Goal: Register for event/course

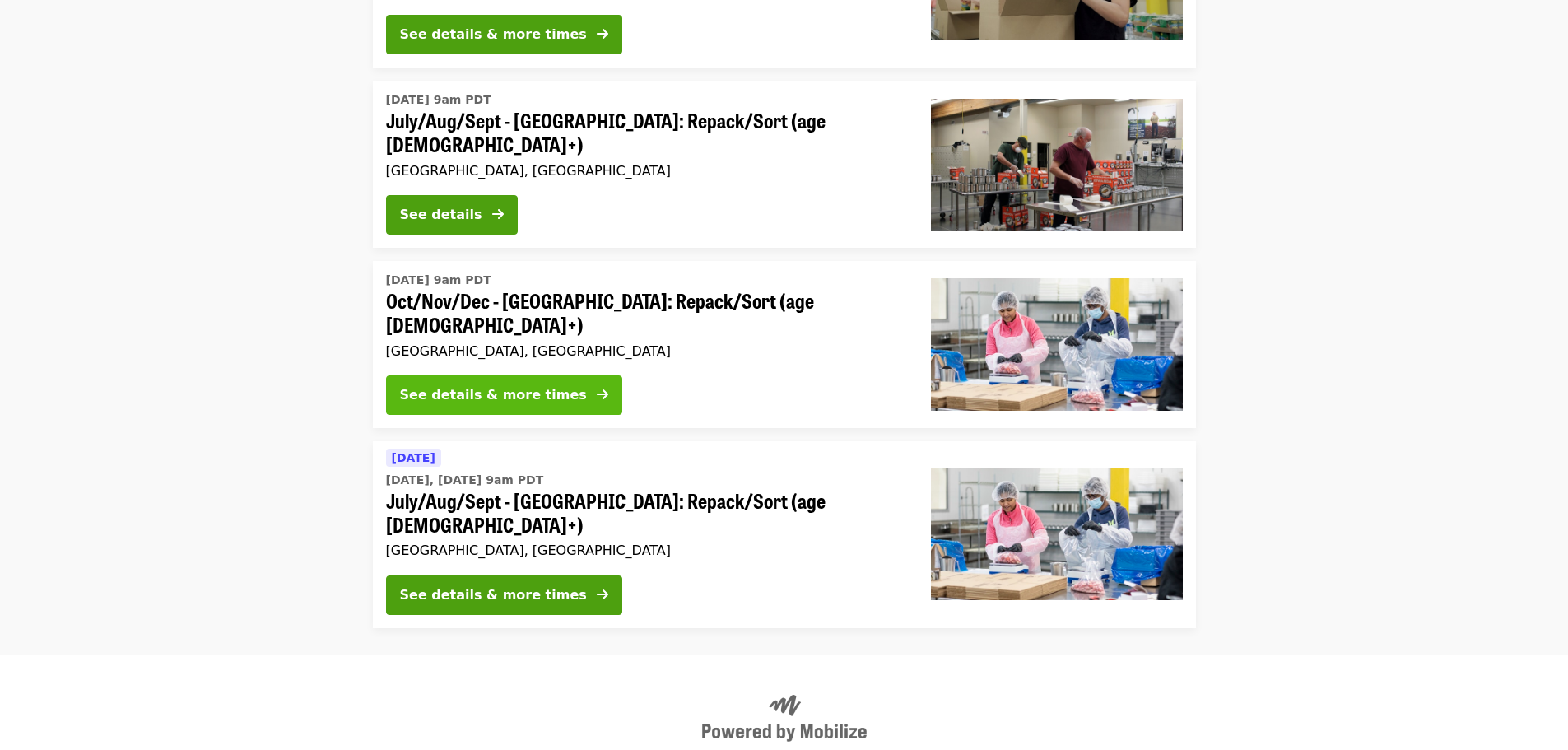
scroll to position [1070, 0]
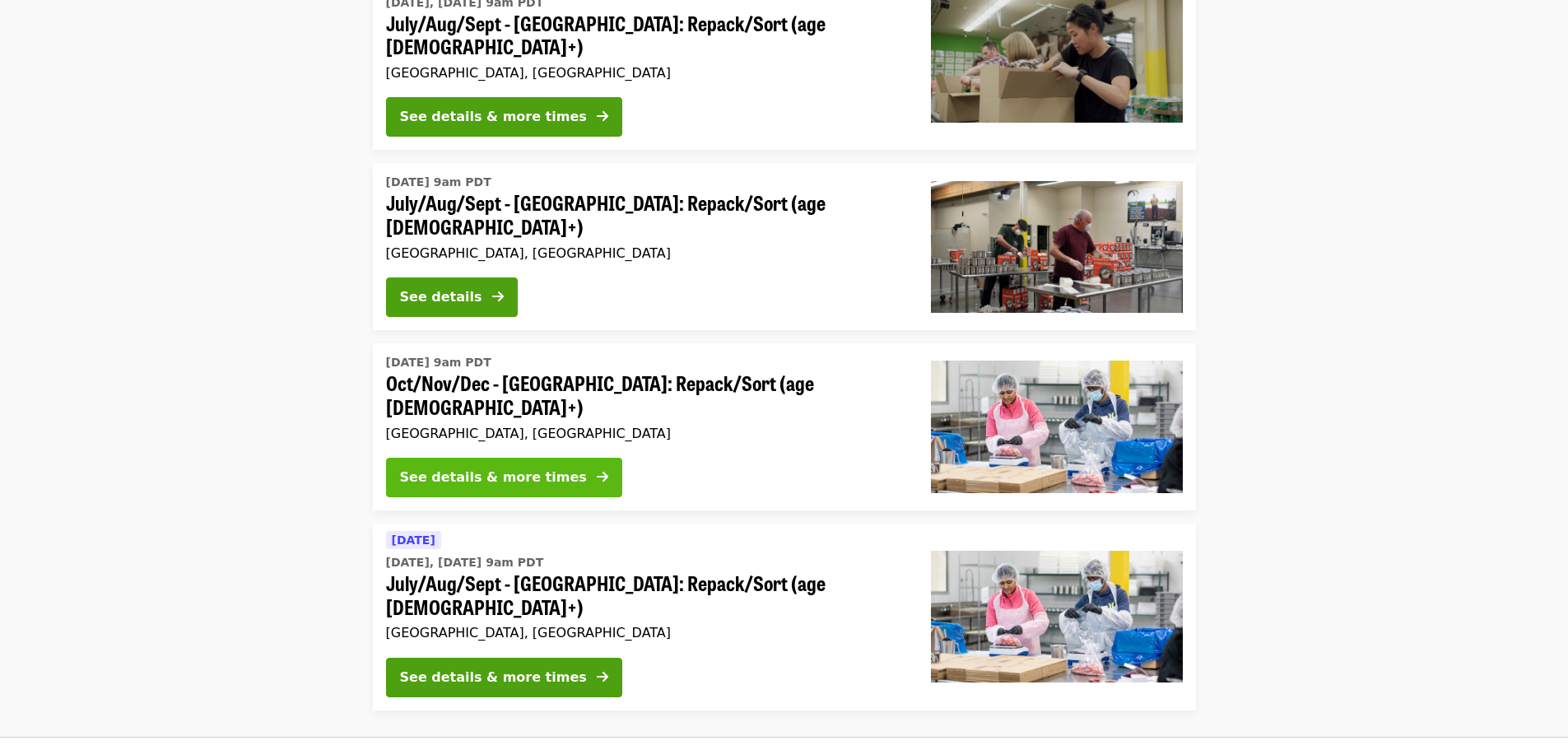
click at [520, 468] on div "See details & more times" at bounding box center [493, 478] width 187 height 20
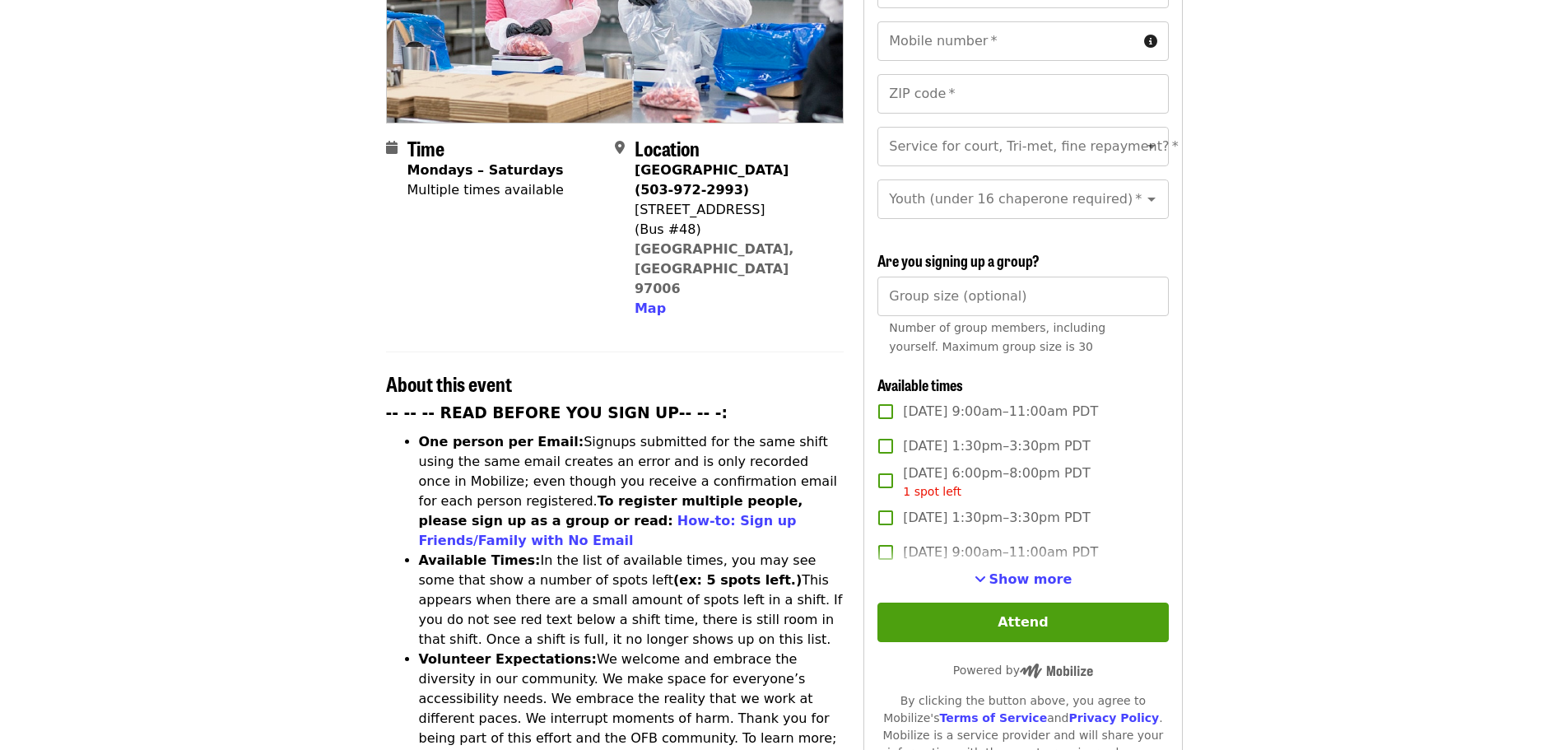
scroll to position [329, 0]
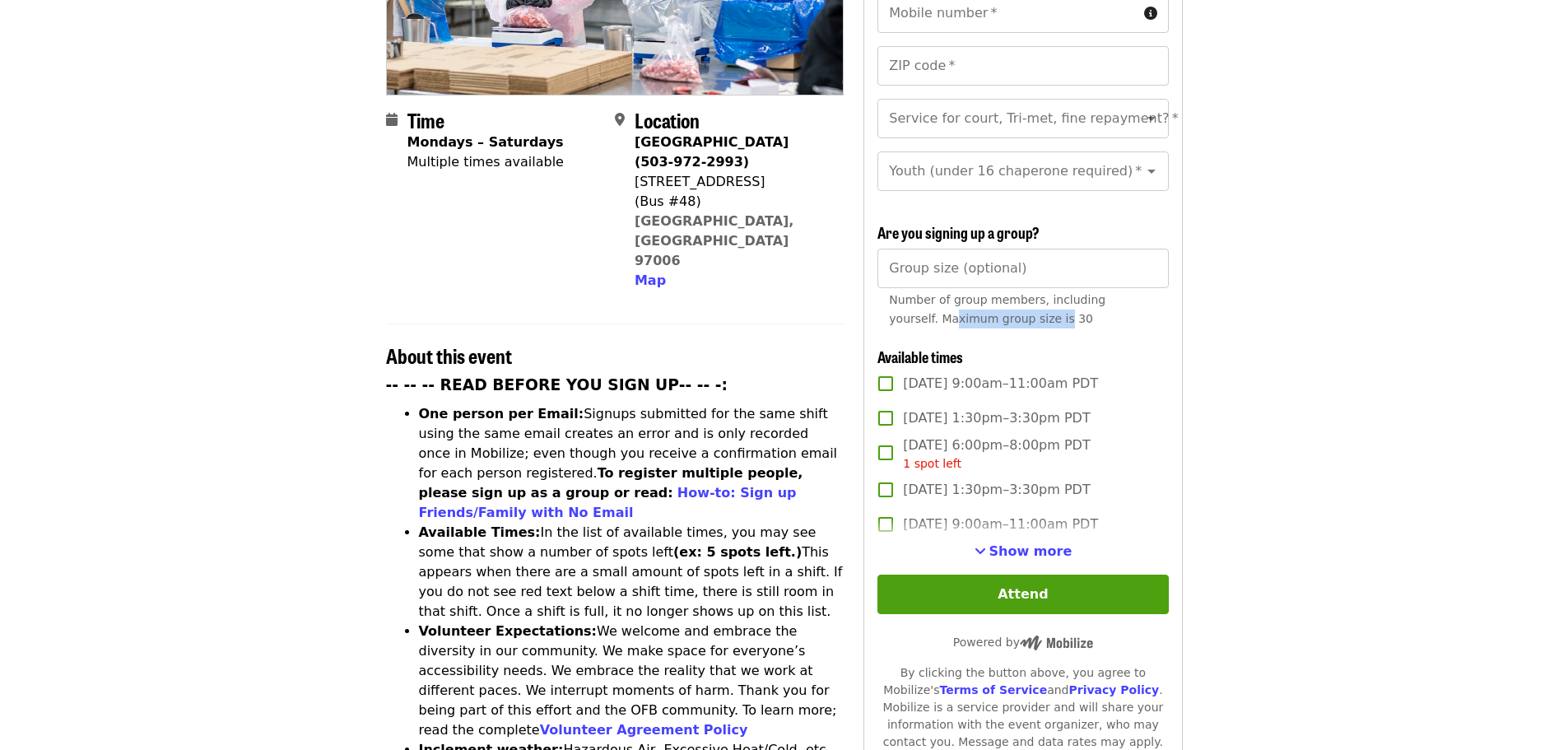
drag, startPoint x: 906, startPoint y: 314, endPoint x: 1015, endPoint y: 319, distance: 109.1
click at [1009, 319] on span "Number of group members, including yourself. Maximum group size is 30" at bounding box center [997, 309] width 216 height 32
click at [1015, 318] on span "Number of group members, including yourself. Maximum group size is 30" at bounding box center [997, 309] width 216 height 32
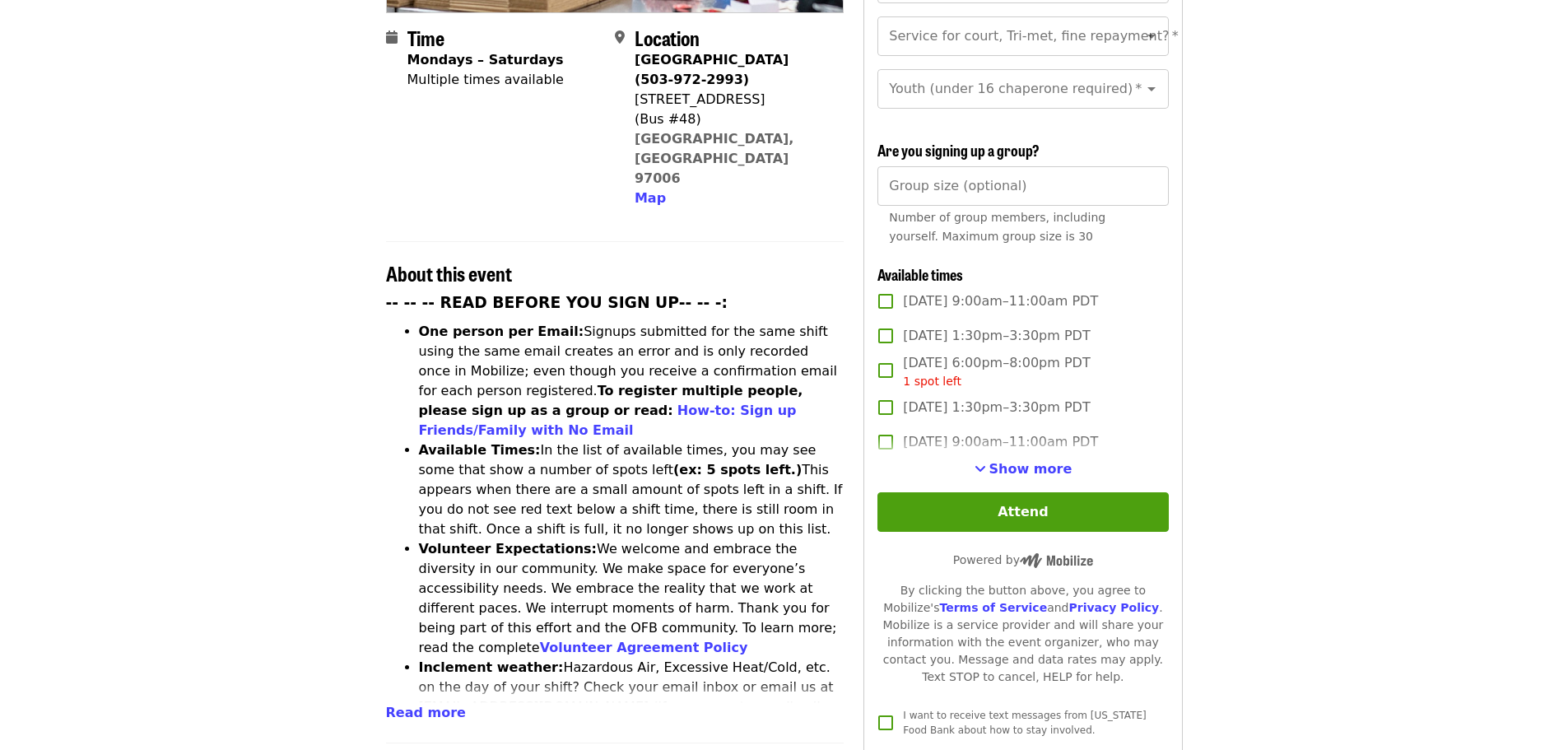
click at [1013, 461] on span "Show more" at bounding box center [1032, 468] width 83 height 15
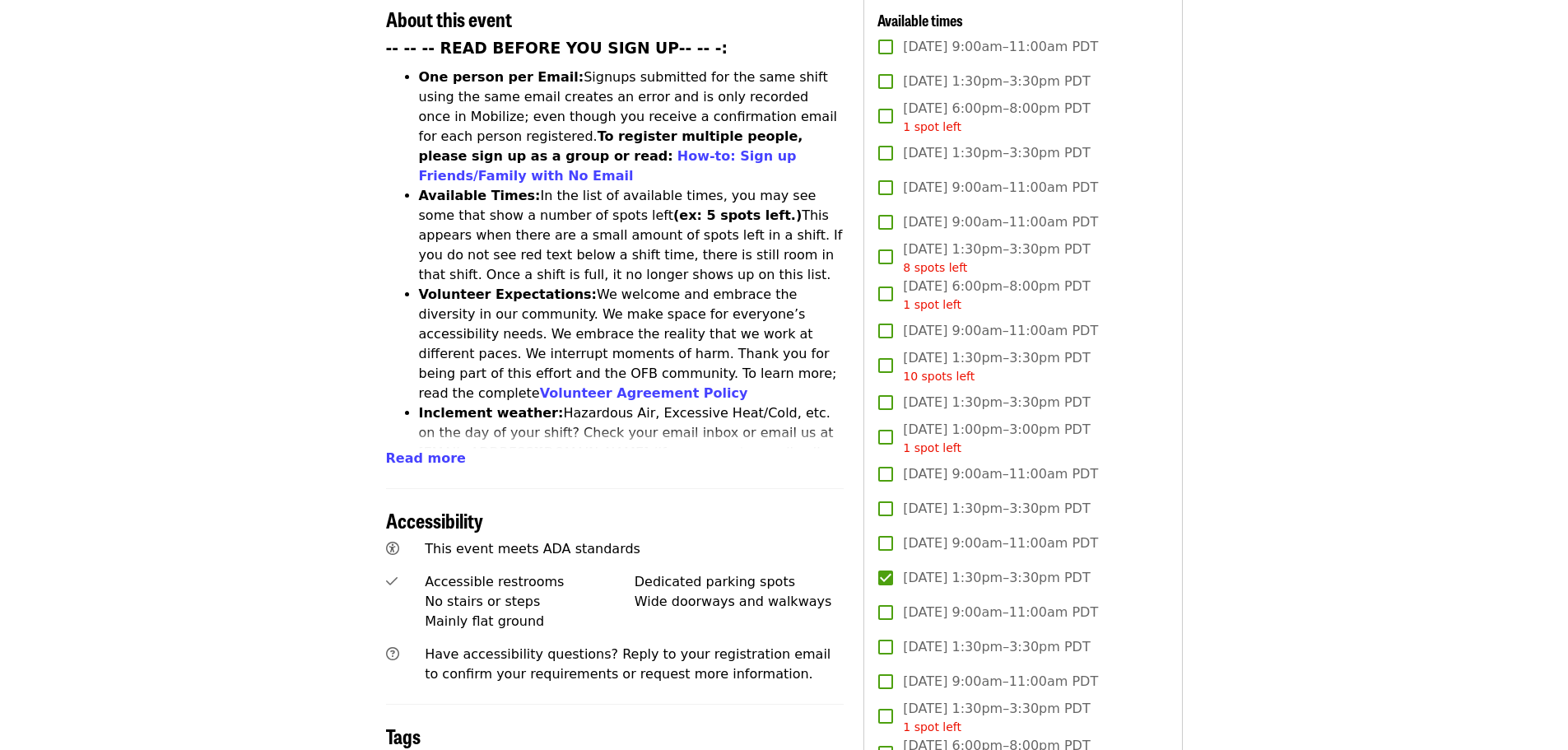
scroll to position [216, 0]
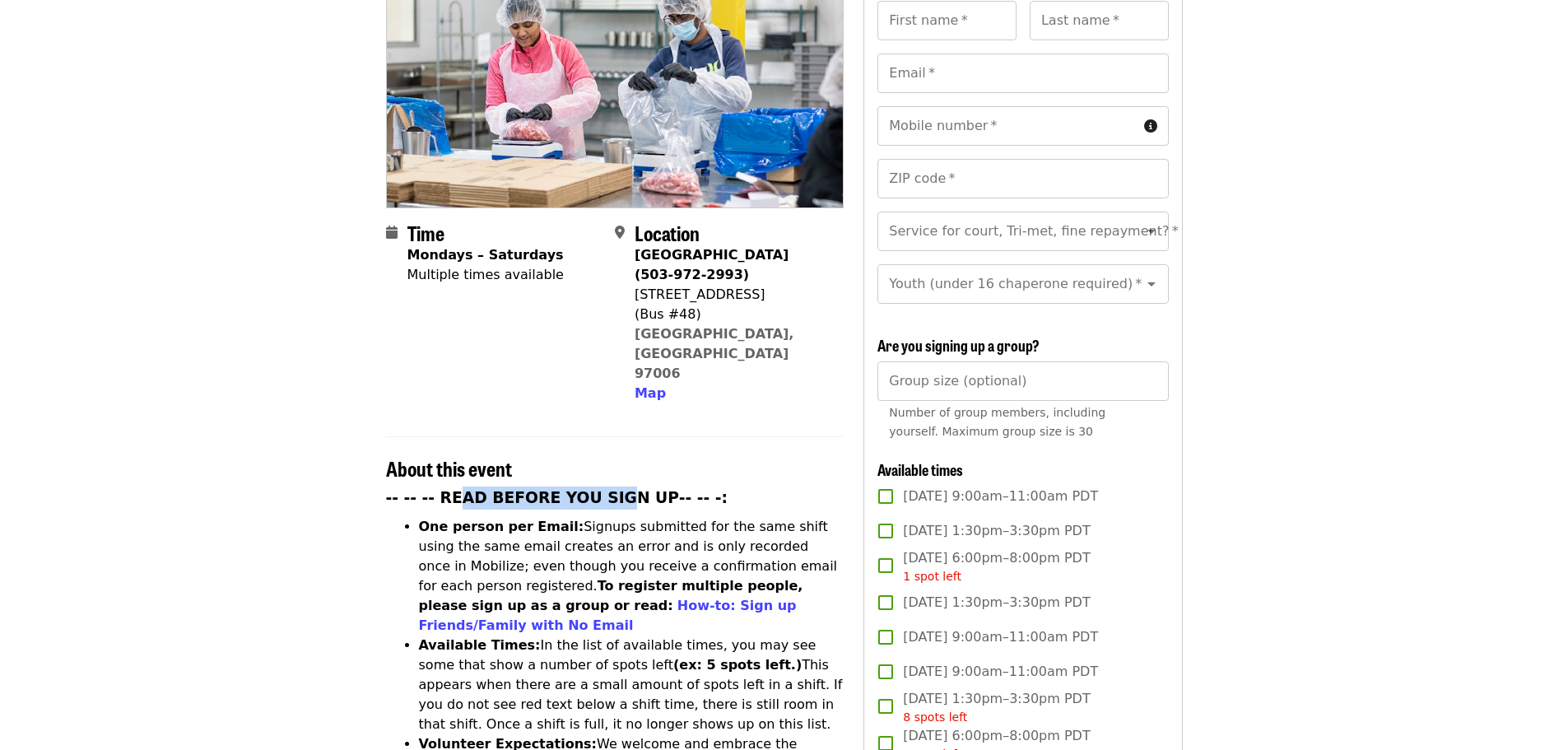
drag, startPoint x: 448, startPoint y: 427, endPoint x: 594, endPoint y: 434, distance: 146.2
click at [594, 489] on strong "-- -- -- READ BEFORE YOU SIGN UP-- -- -:" at bounding box center [557, 497] width 343 height 17
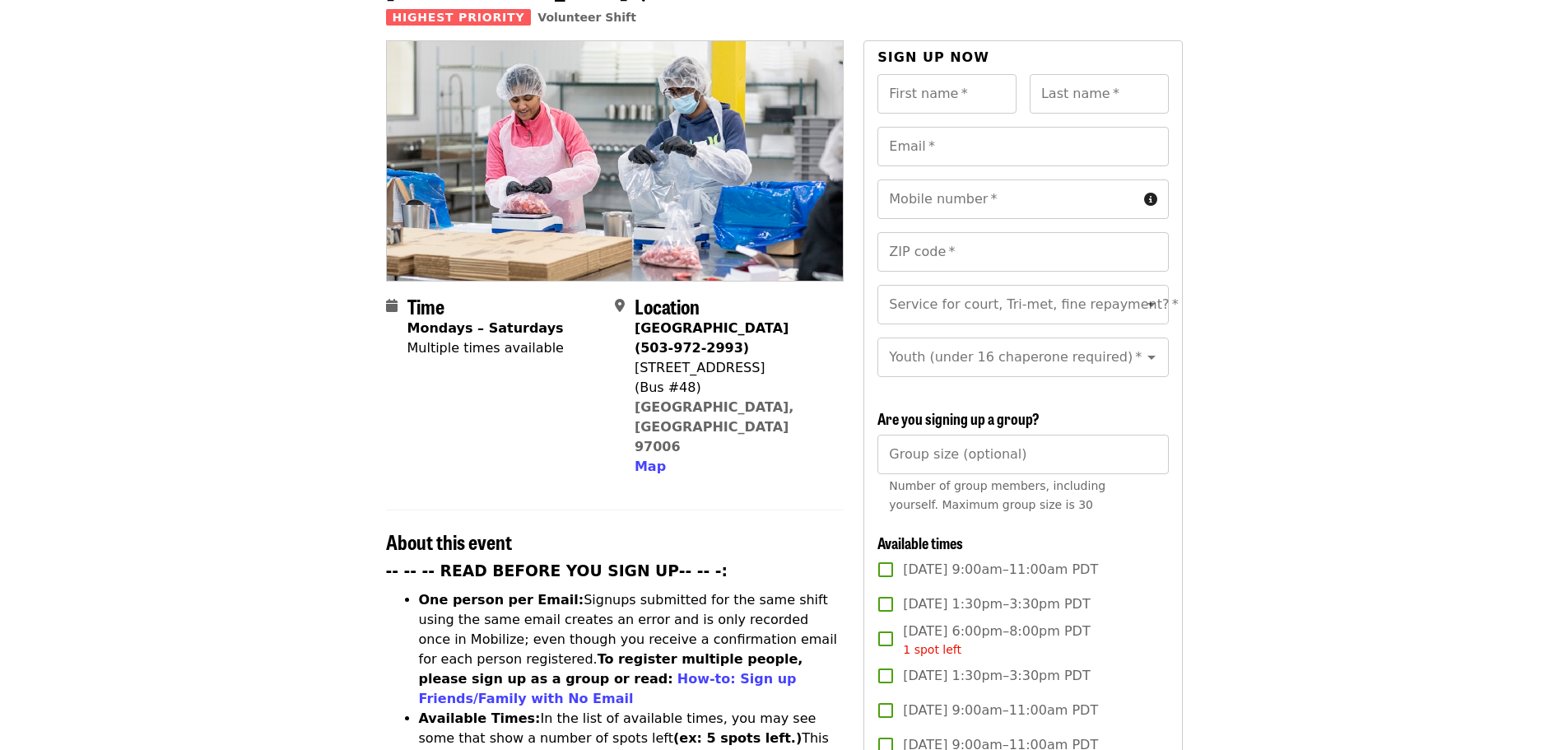
scroll to position [0, 0]
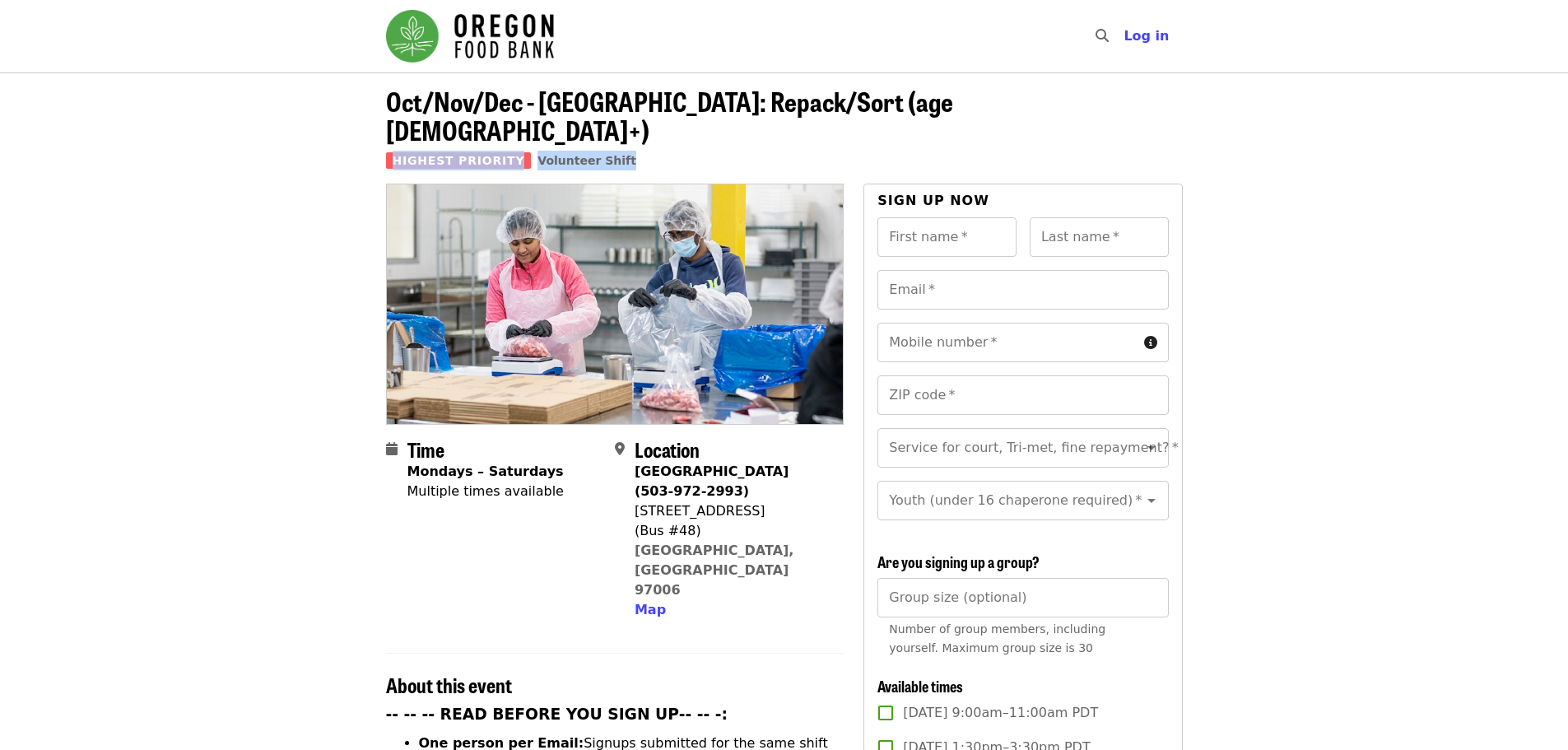
drag, startPoint x: 353, startPoint y: 122, endPoint x: 638, endPoint y: 129, distance: 285.1
click at [638, 129] on header "Oct/Nov/Dec - [GEOGRAPHIC_DATA]: Repack/Sort (age [DEMOGRAPHIC_DATA]+) Highest …" at bounding box center [784, 127] width 1568 height 111
click at [638, 151] on div "Highest Priority Volunteer Shift" at bounding box center [784, 160] width 797 height 20
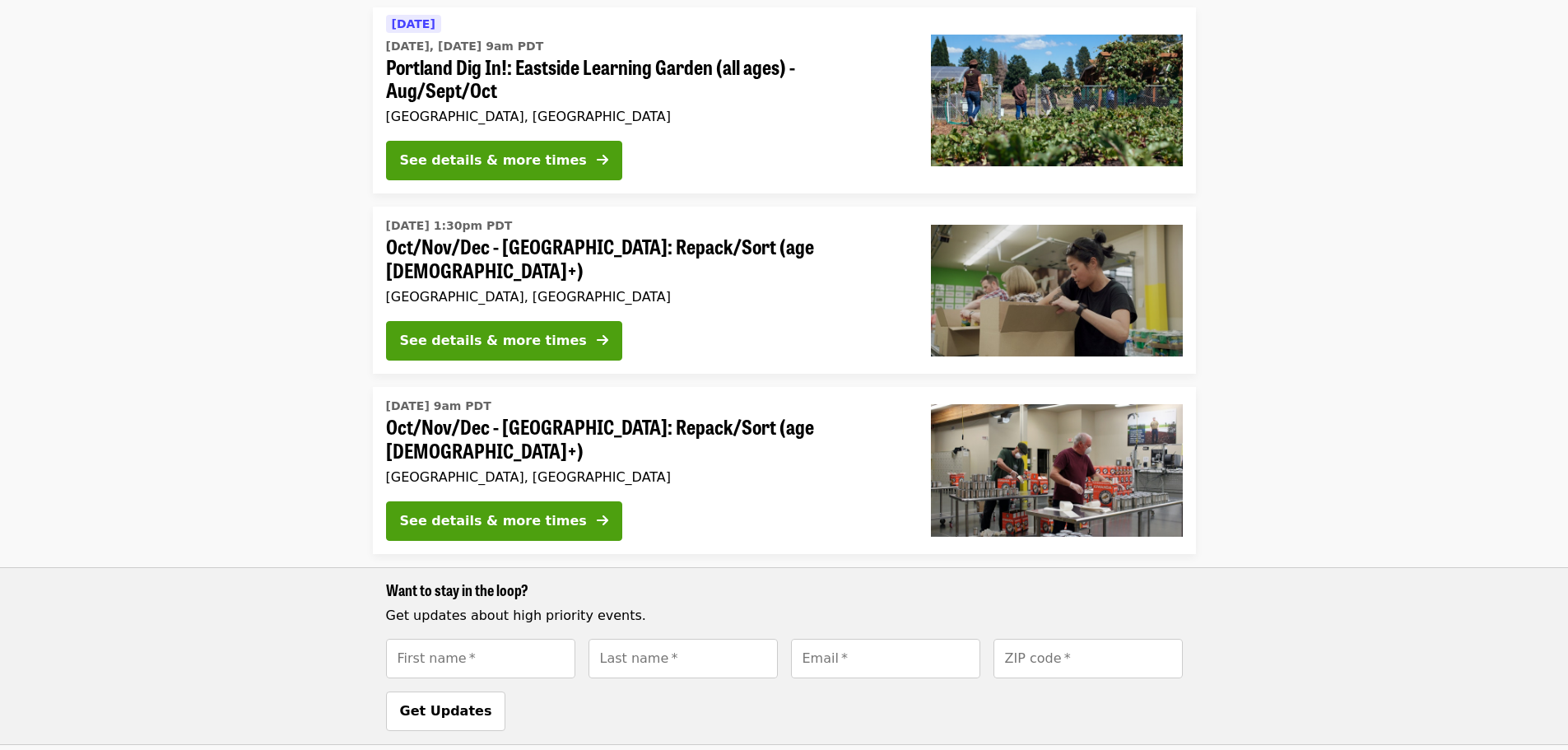
scroll to position [247, 0]
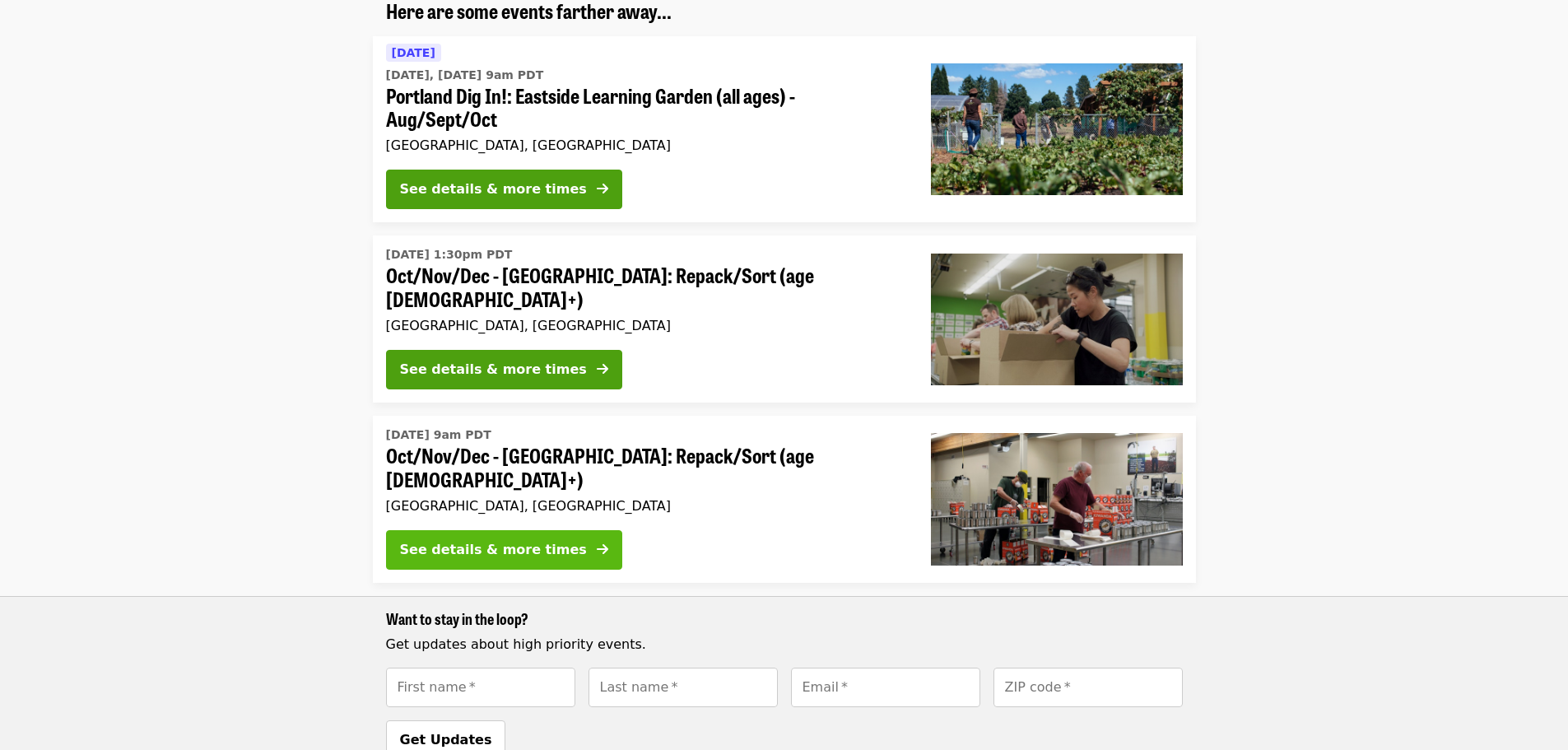
click at [481, 547] on button "See details & more times" at bounding box center [504, 550] width 236 height 40
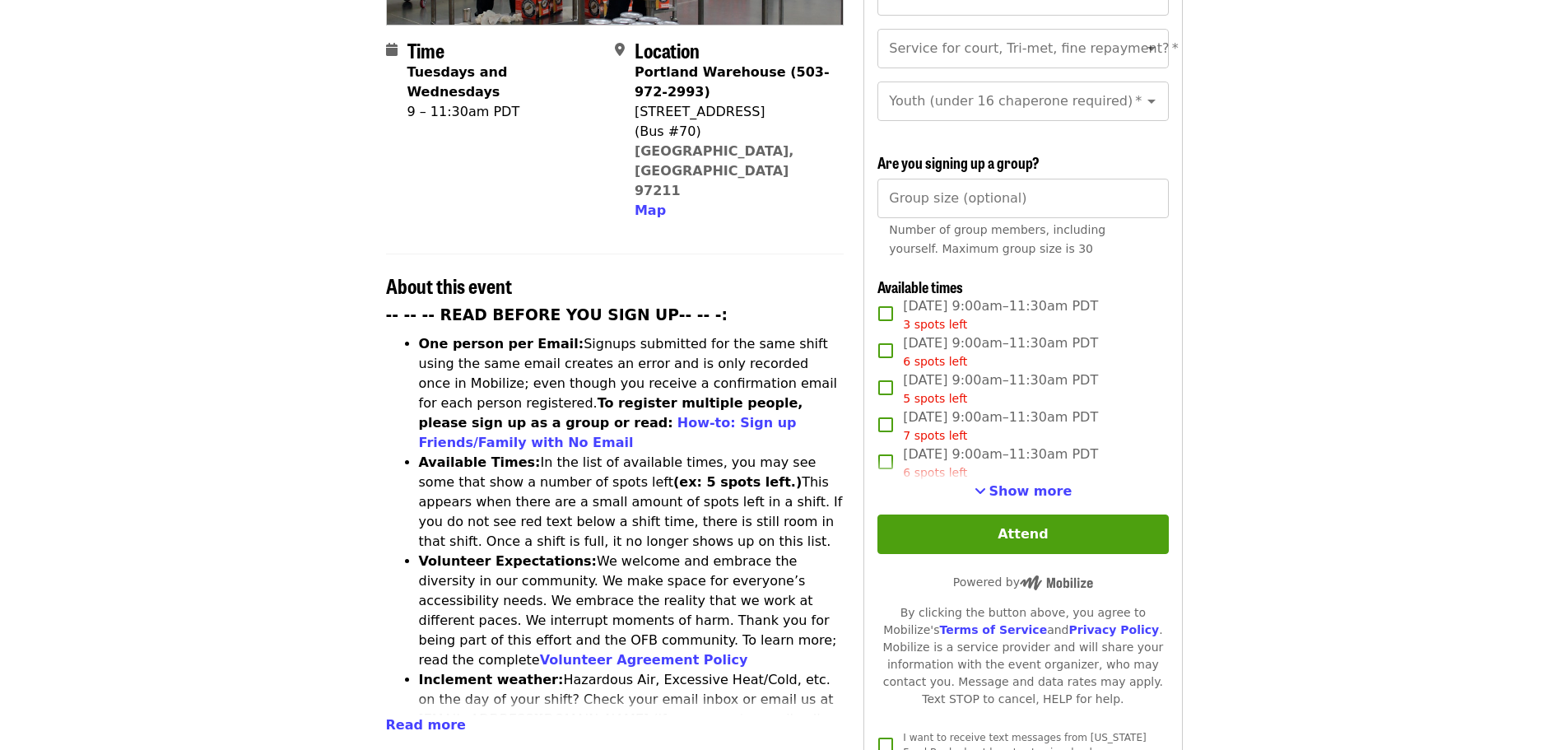
scroll to position [412, 0]
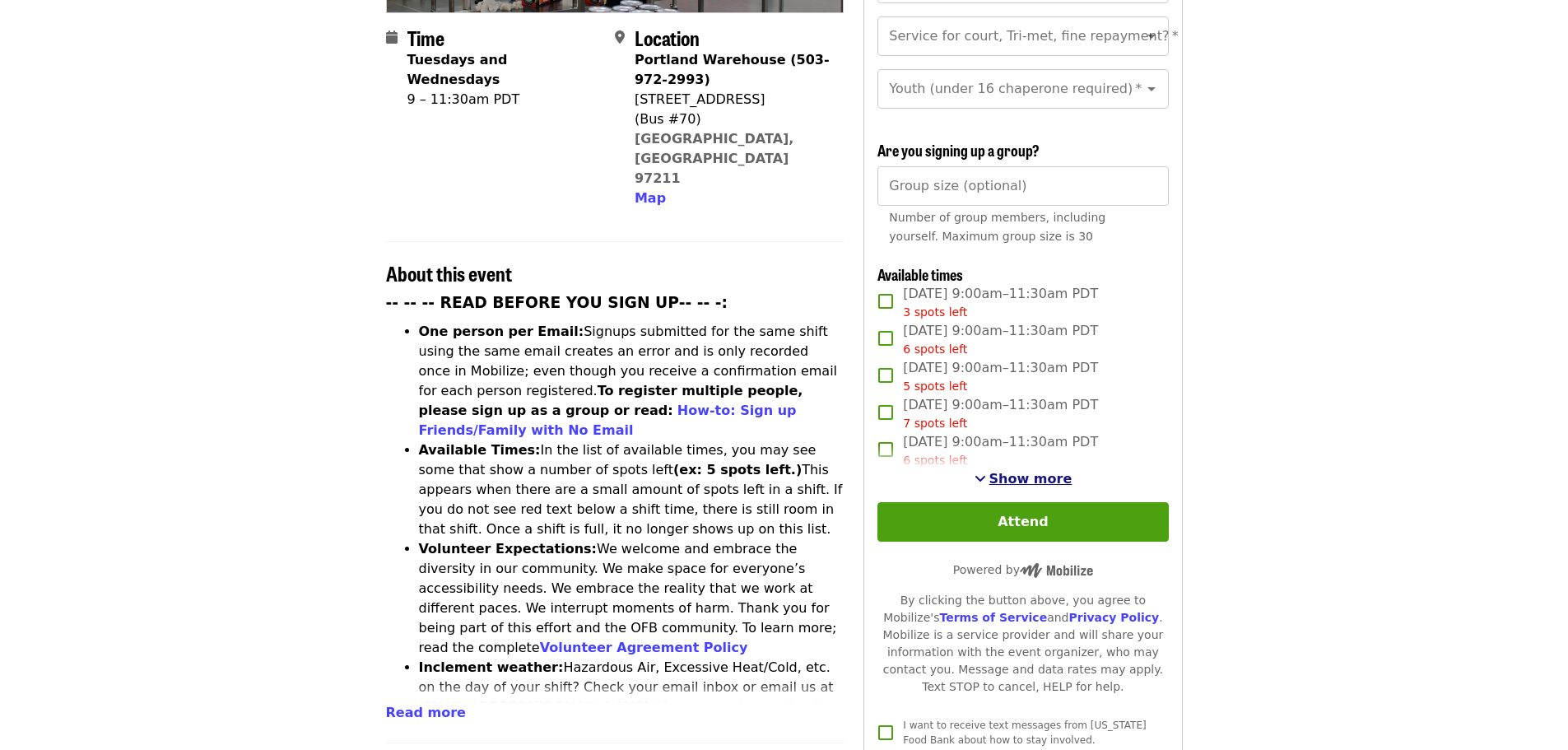
click at [1018, 471] on span "Show more" at bounding box center [1032, 478] width 83 height 15
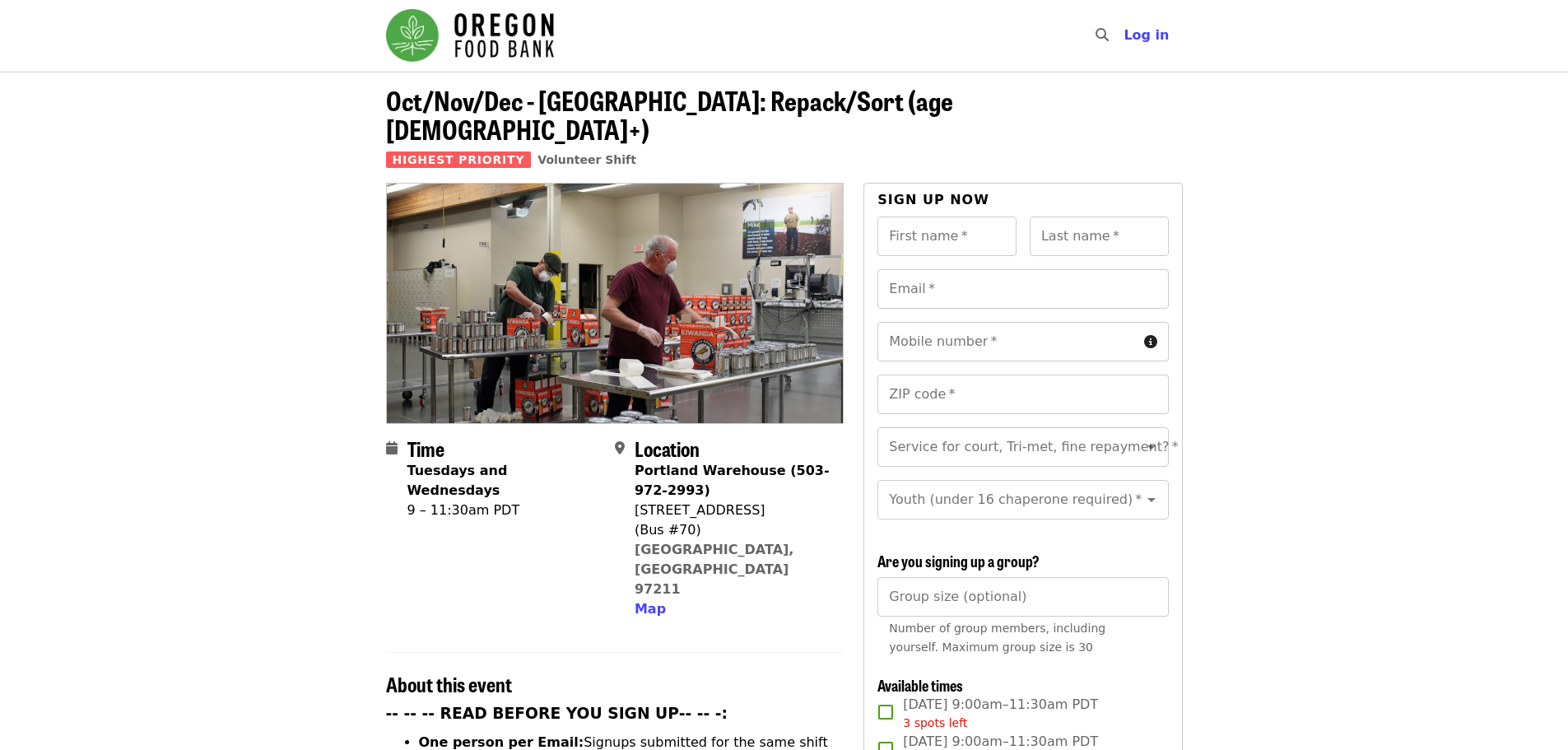
scroll to position [0, 0]
drag, startPoint x: 713, startPoint y: 481, endPoint x: 632, endPoint y: 479, distance: 81.0
click at [632, 479] on div "Location [GEOGRAPHIC_DATA] (503-972-2993) [STREET_ADDRESS] Map" at bounding box center [722, 529] width 215 height 182
click at [735, 521] on div "(Bus #70)" at bounding box center [732, 531] width 196 height 20
drag, startPoint x: 761, startPoint y: 527, endPoint x: 635, endPoint y: 479, distance: 134.8
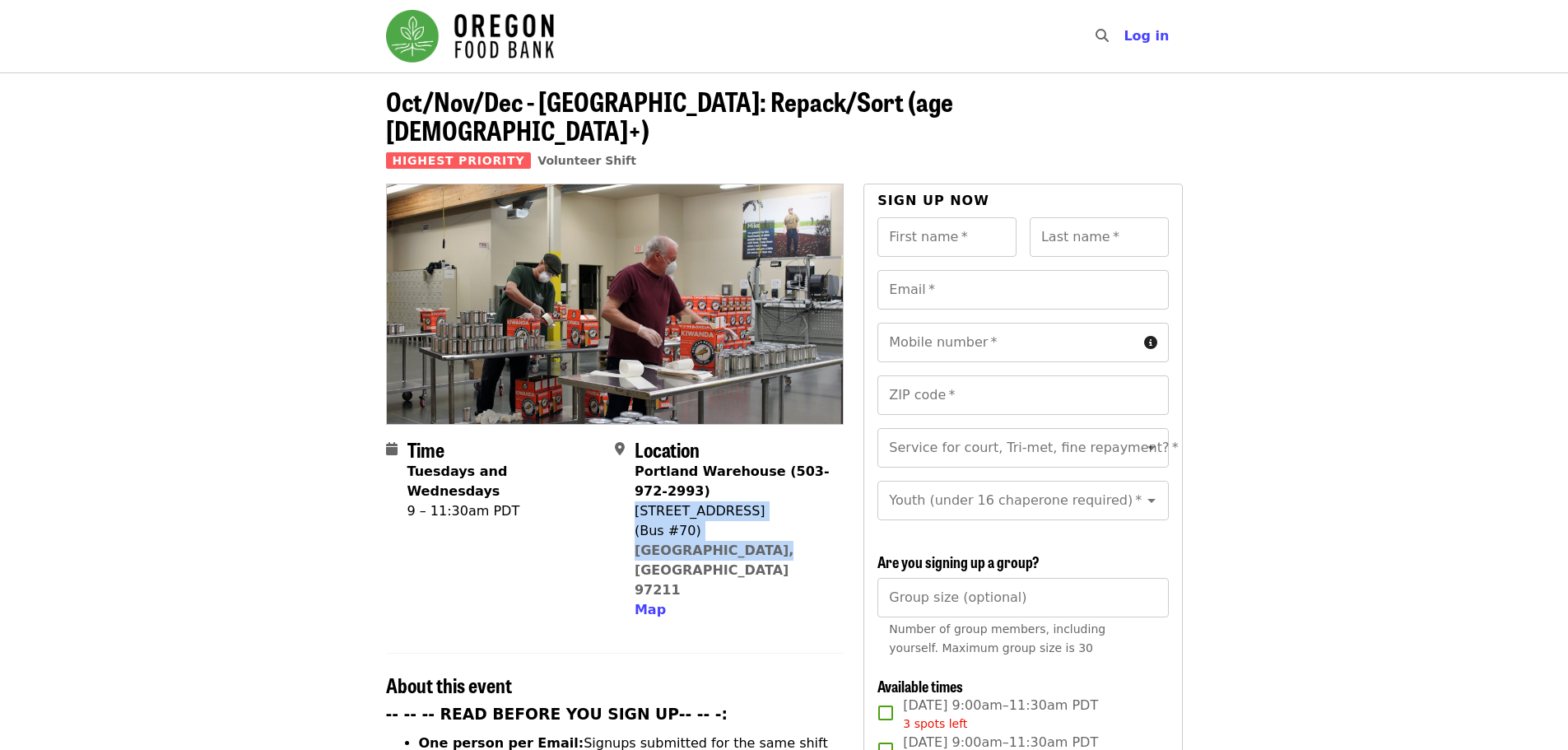
click at [635, 479] on div "Portland Warehouse (503-972-2993) [STREET_ADDRESS] Map" at bounding box center [732, 540] width 196 height 158
copy span "[STREET_ADDRESS]"
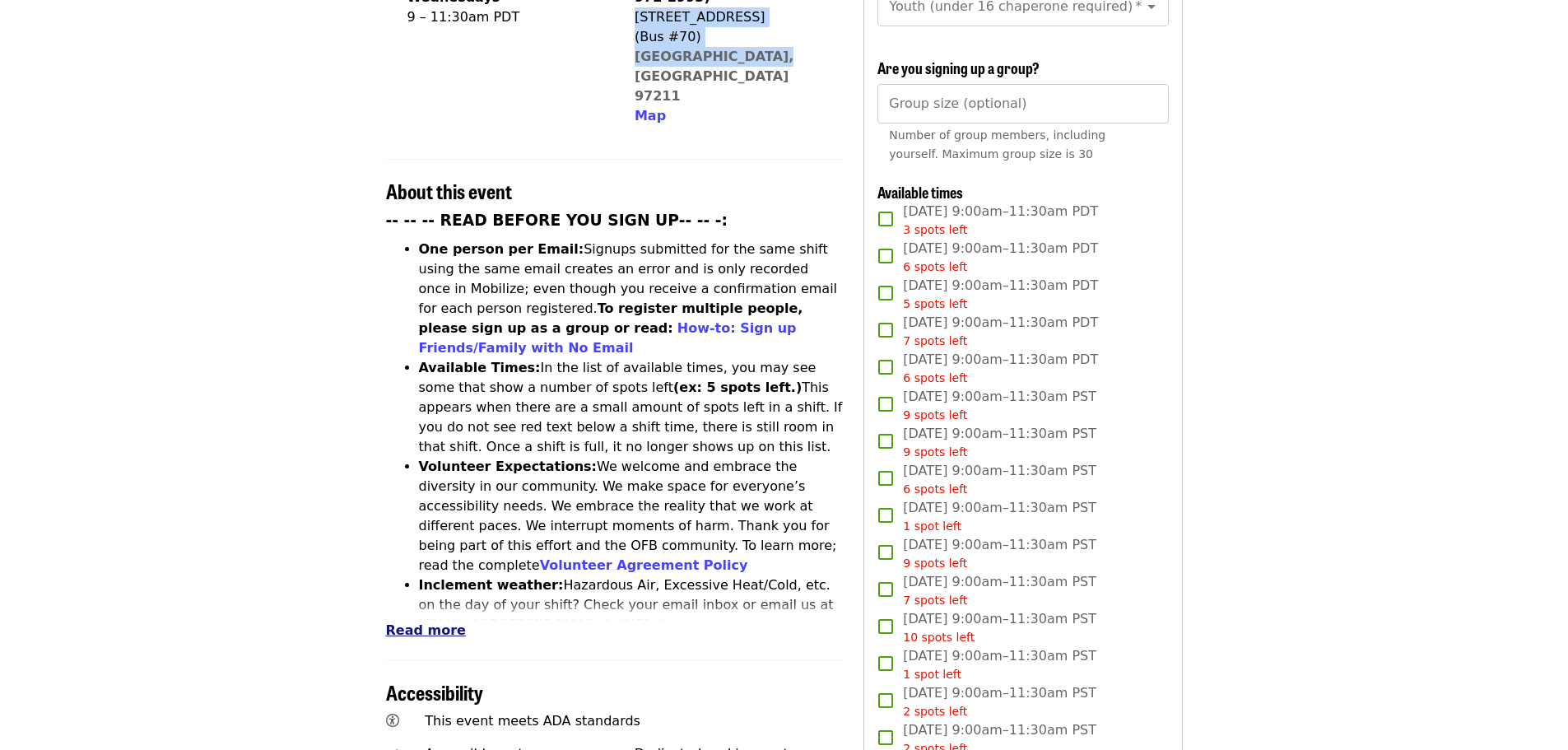
click at [403, 622] on span "Read more" at bounding box center [426, 629] width 80 height 15
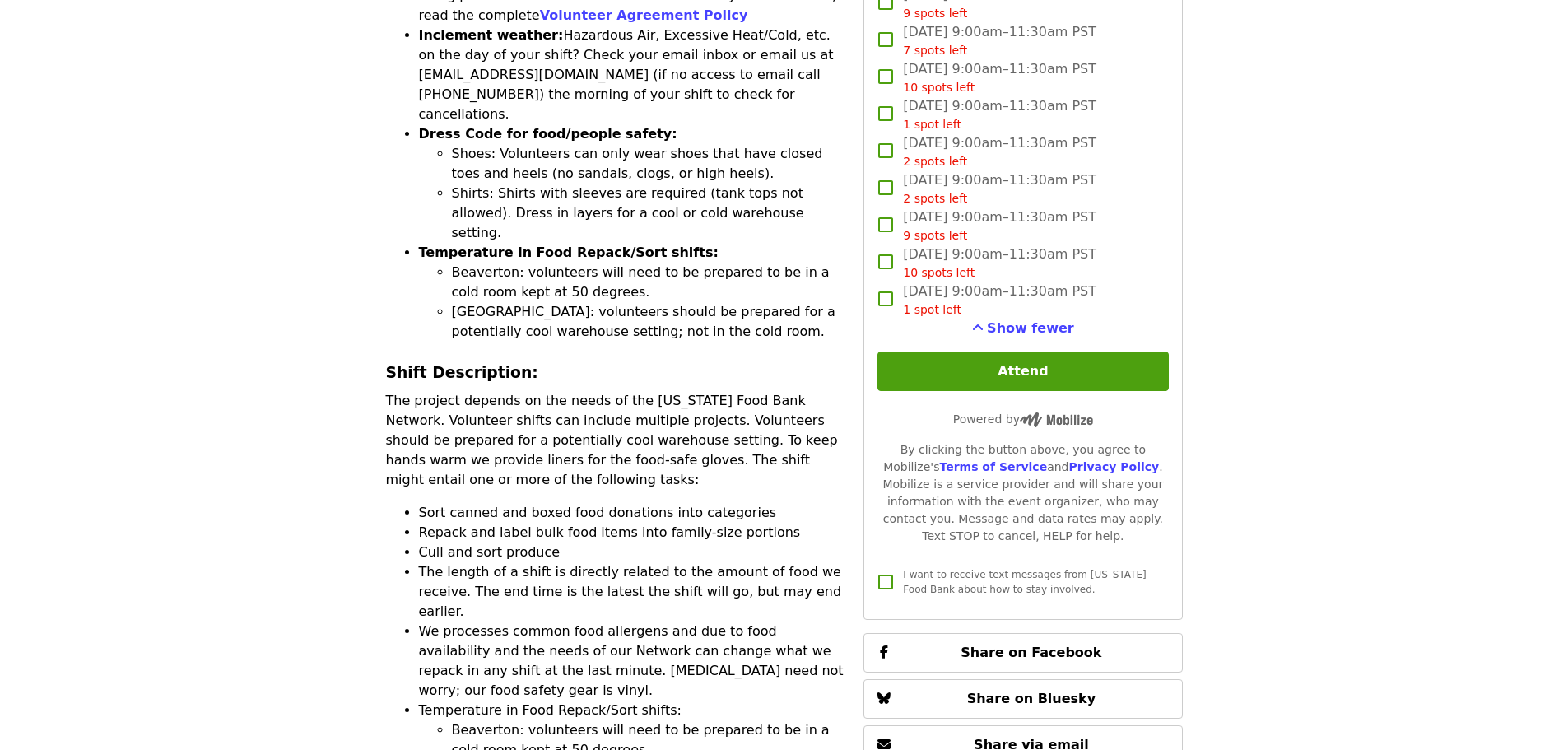
scroll to position [1070, 0]
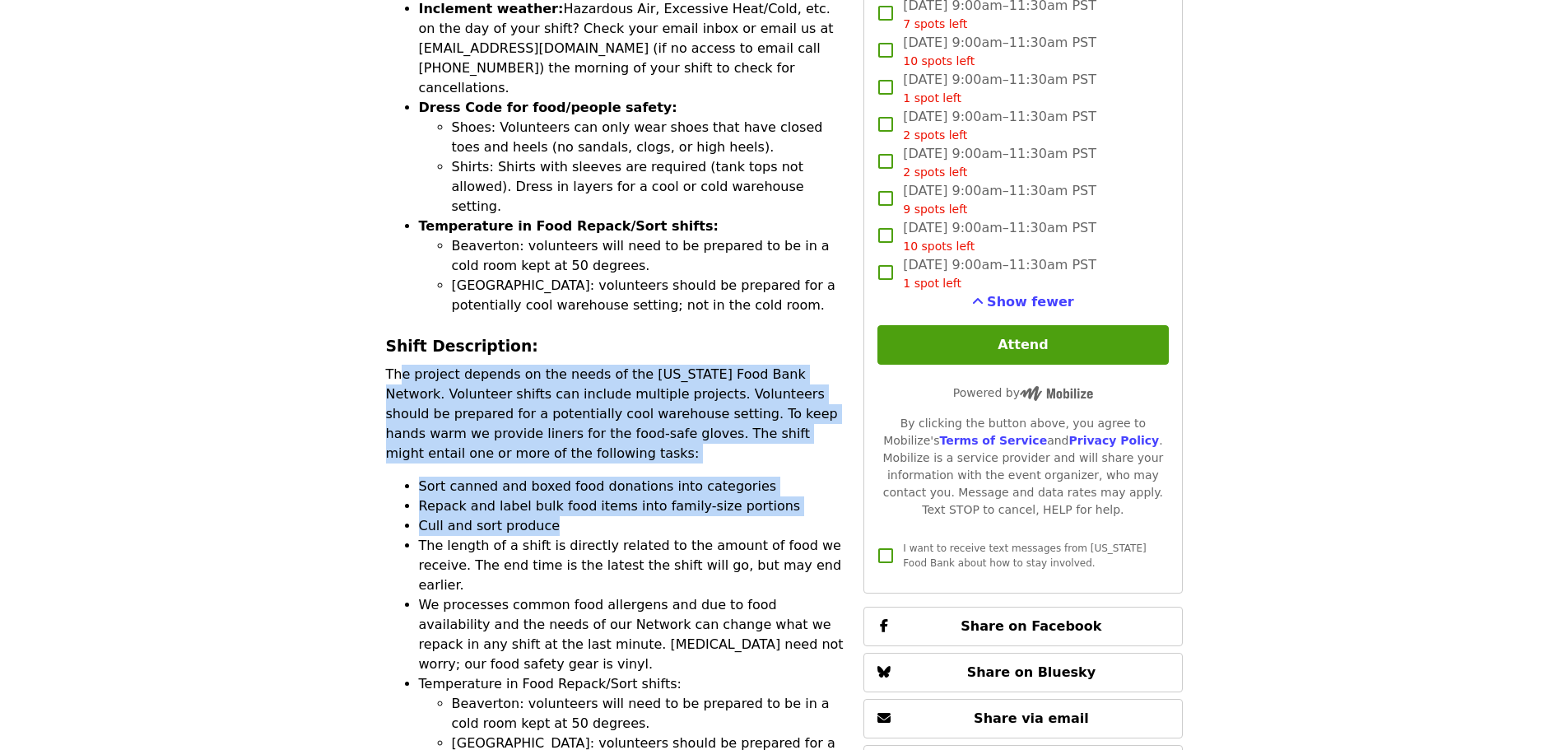
drag, startPoint x: 399, startPoint y: 246, endPoint x: 562, endPoint y: 392, distance: 218.8
click at [562, 517] on li "Cull and sort produce" at bounding box center [632, 526] width 426 height 20
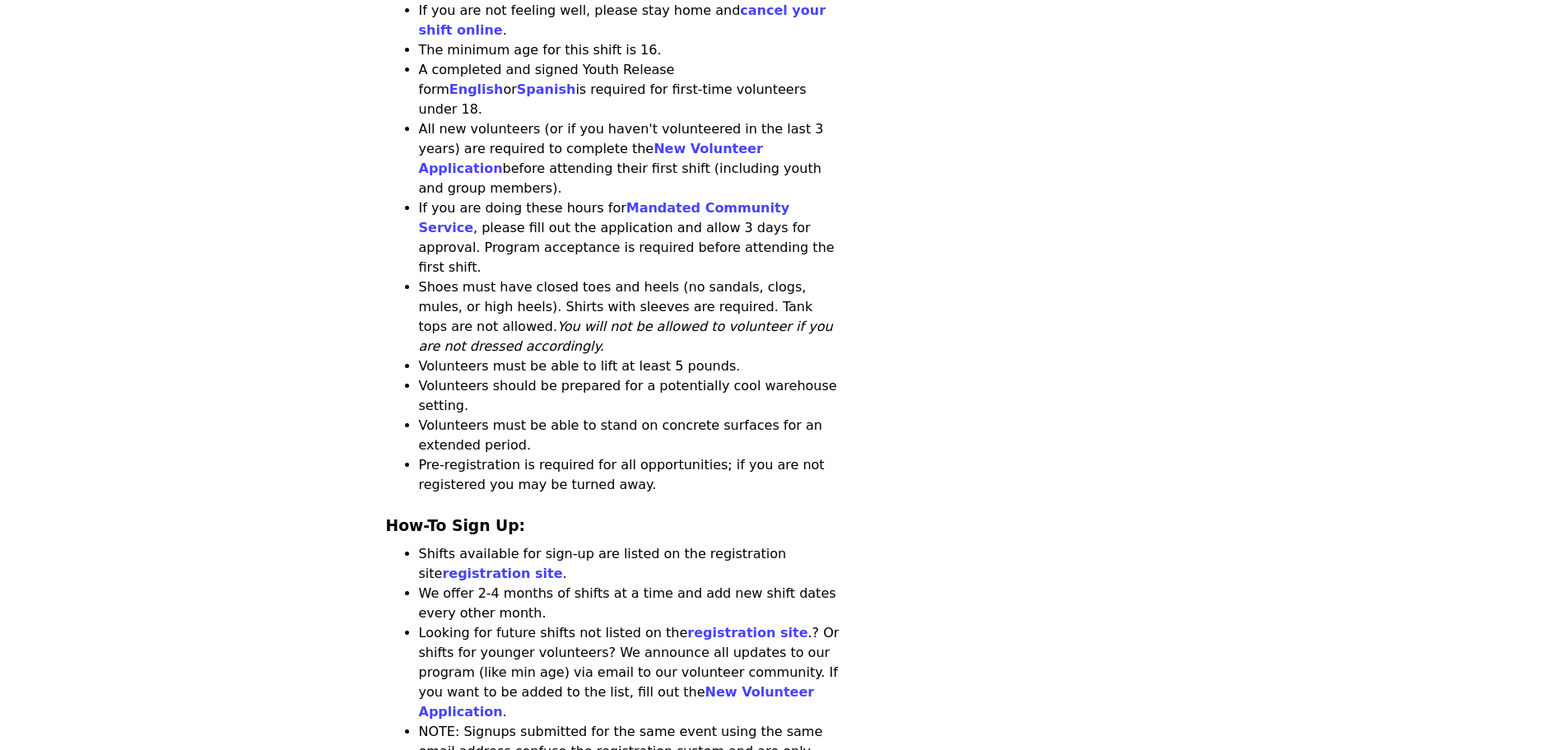
scroll to position [1893, 0]
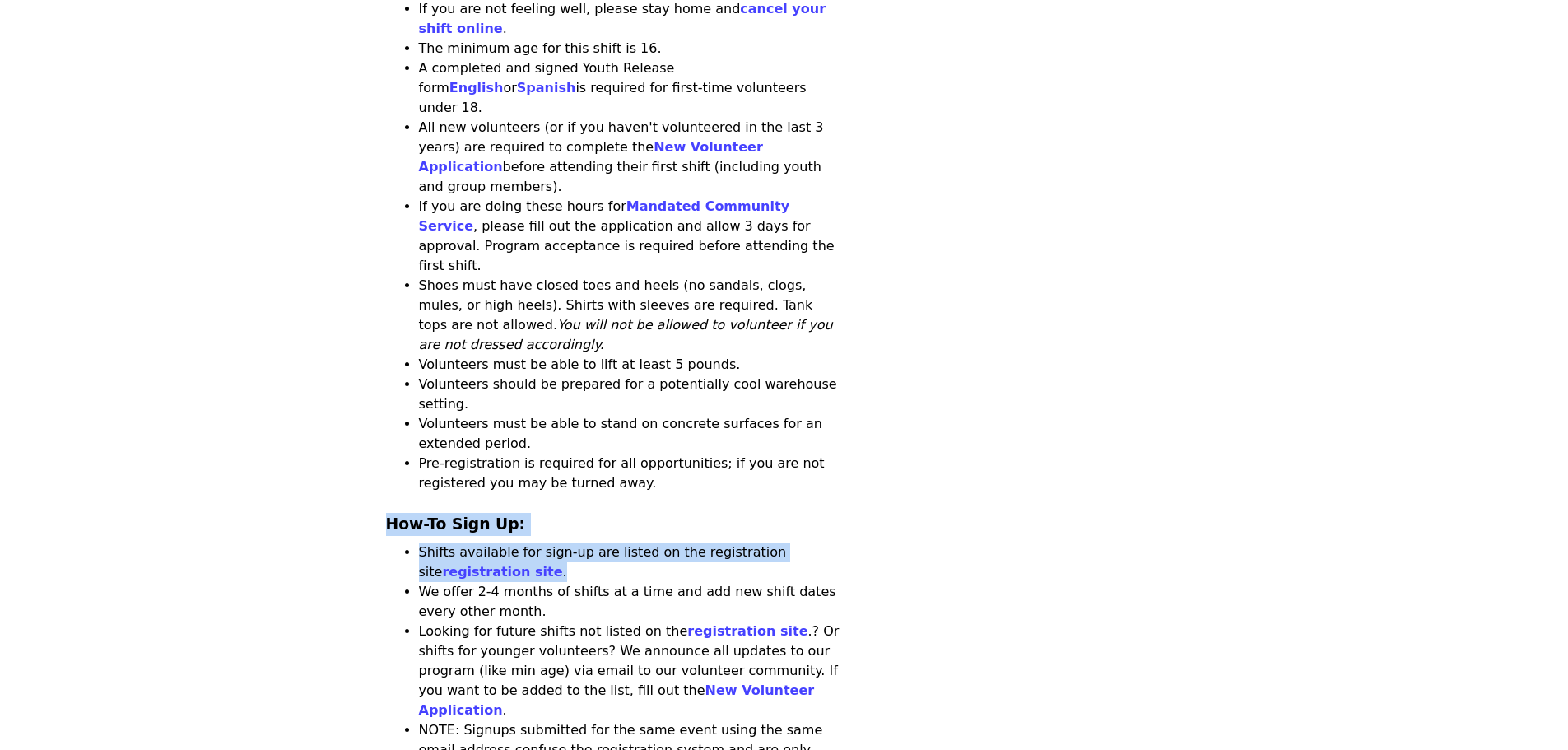
drag, startPoint x: 382, startPoint y: 227, endPoint x: 601, endPoint y: 288, distance: 227.3
click at [601, 543] on li "Shifts available for sign-up are listed on the registration site registration s…" at bounding box center [632, 562] width 426 height 40
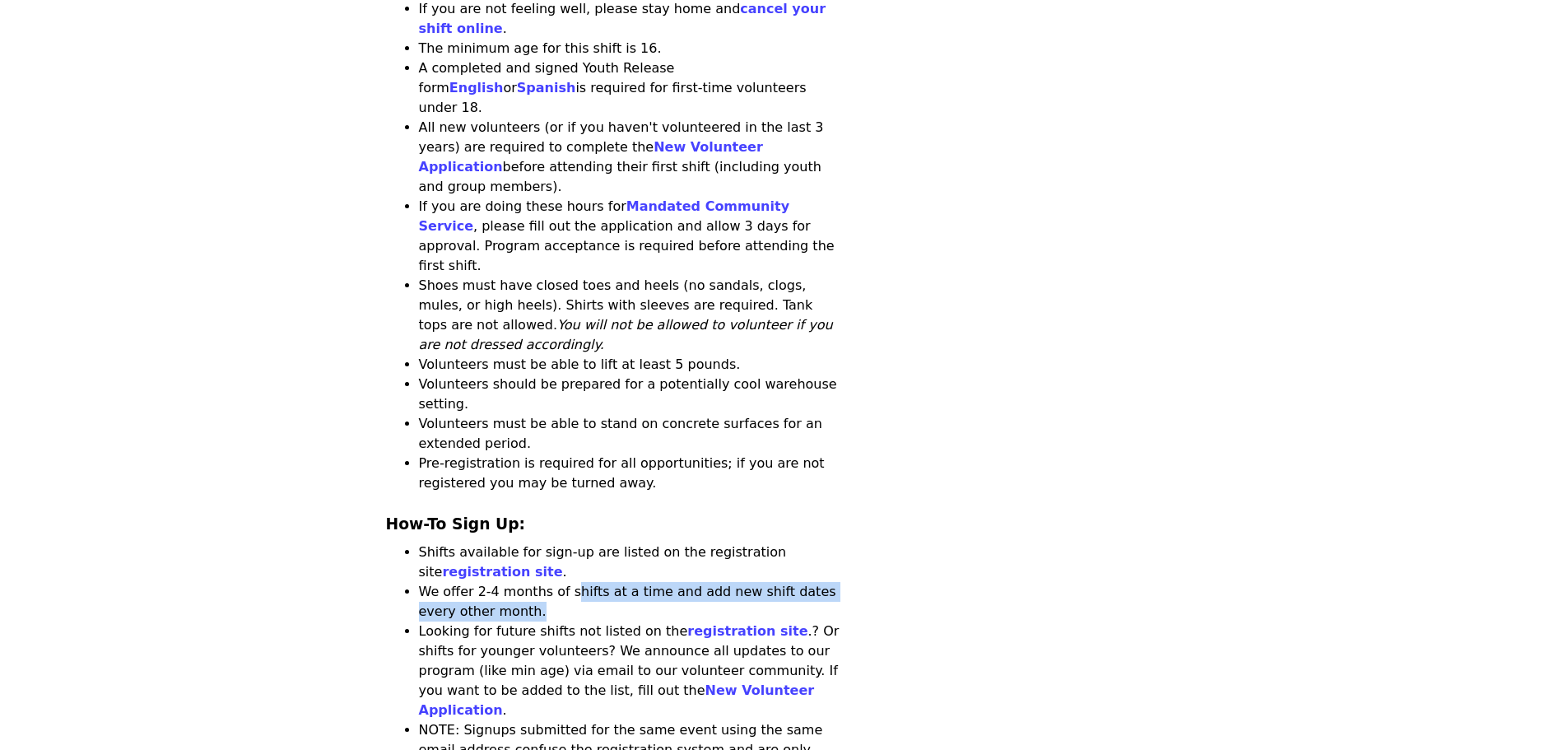
drag, startPoint x: 617, startPoint y: 319, endPoint x: 545, endPoint y: 290, distance: 77.6
click at [545, 543] on ul "Shifts available for sign-up are listed on the registration site registration s…" at bounding box center [615, 700] width 459 height 316
click at [545, 543] on li "Shifts available for sign-up are listed on the registration site registration s…" at bounding box center [632, 562] width 426 height 40
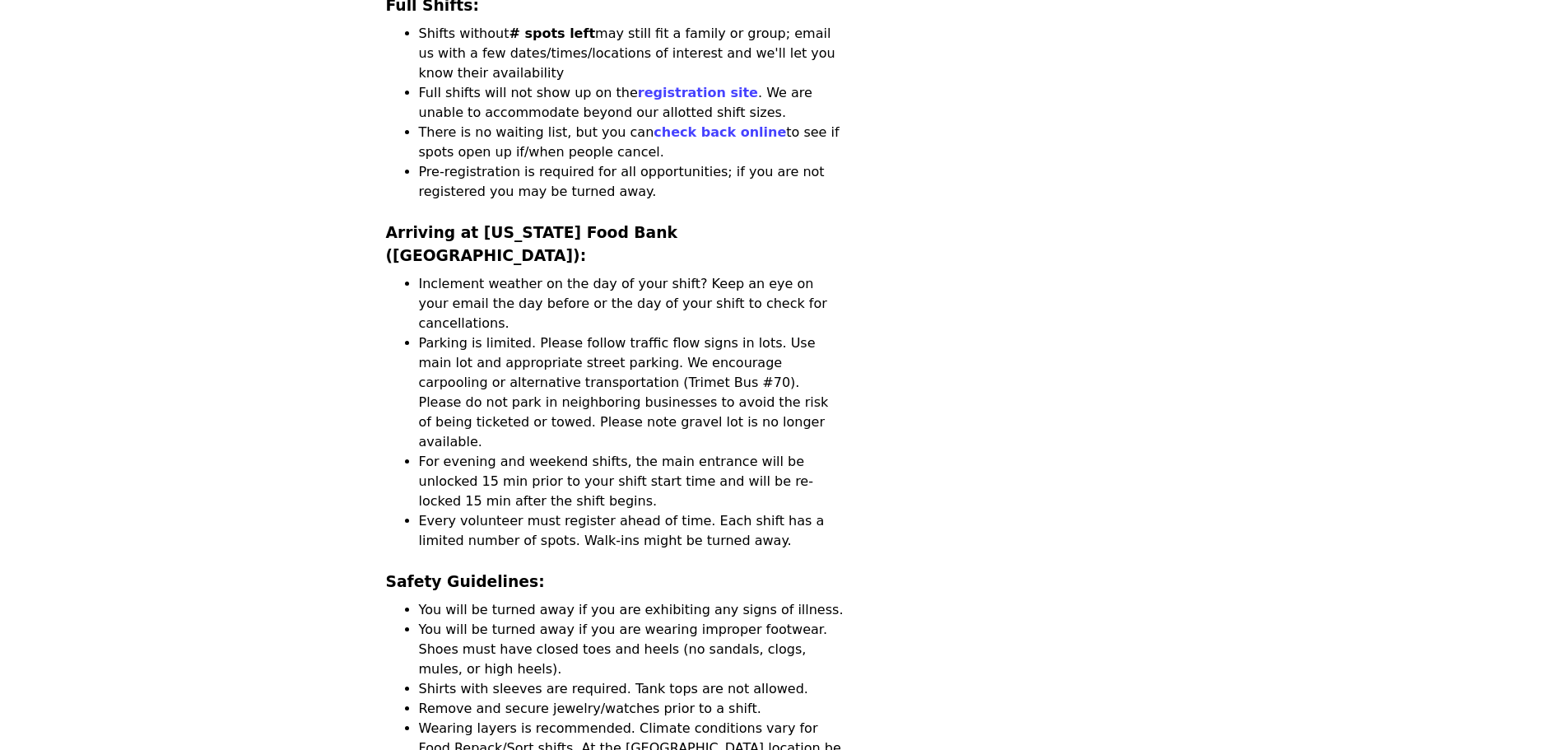
scroll to position [2963, 0]
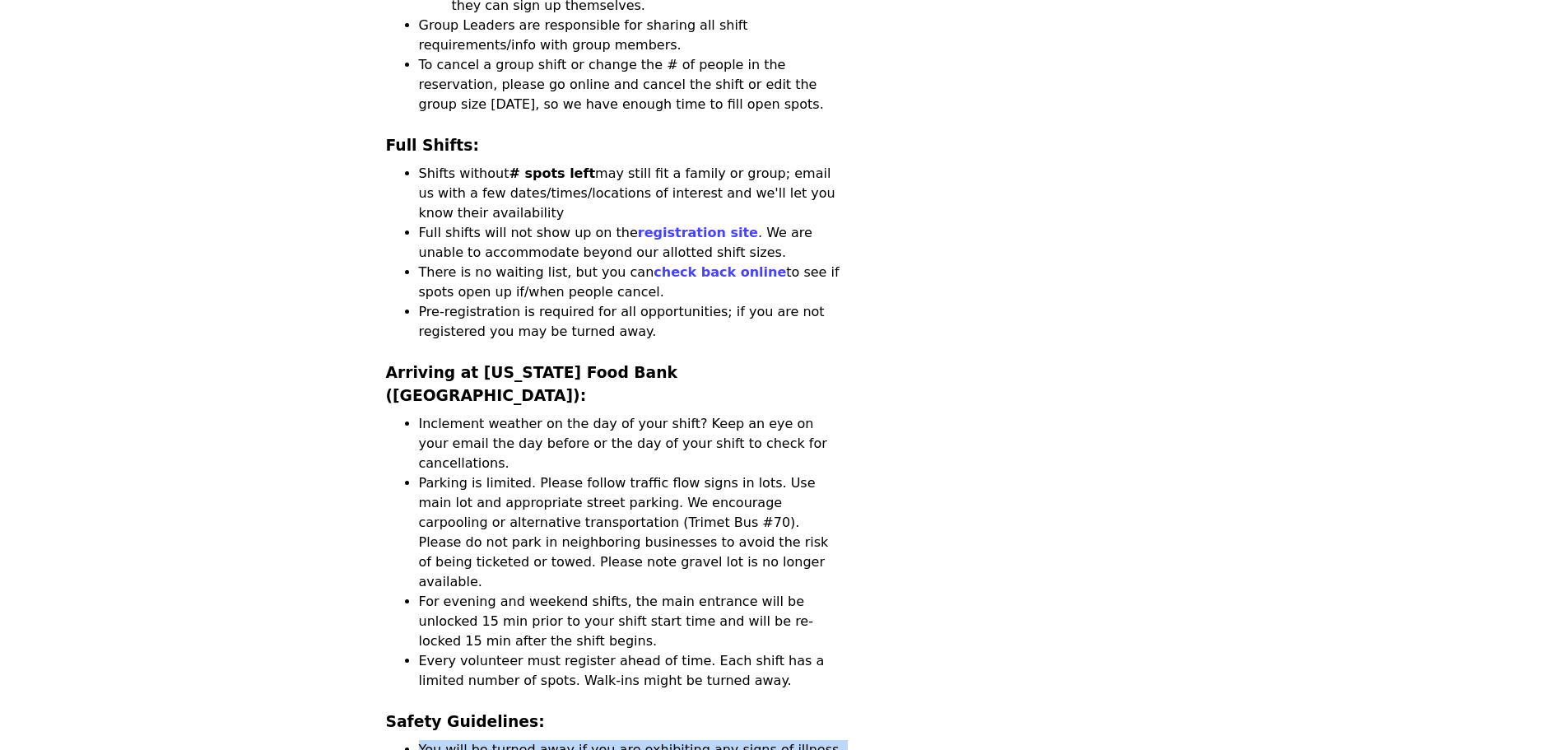
drag, startPoint x: 415, startPoint y: 349, endPoint x: 747, endPoint y: 396, distance: 335.3
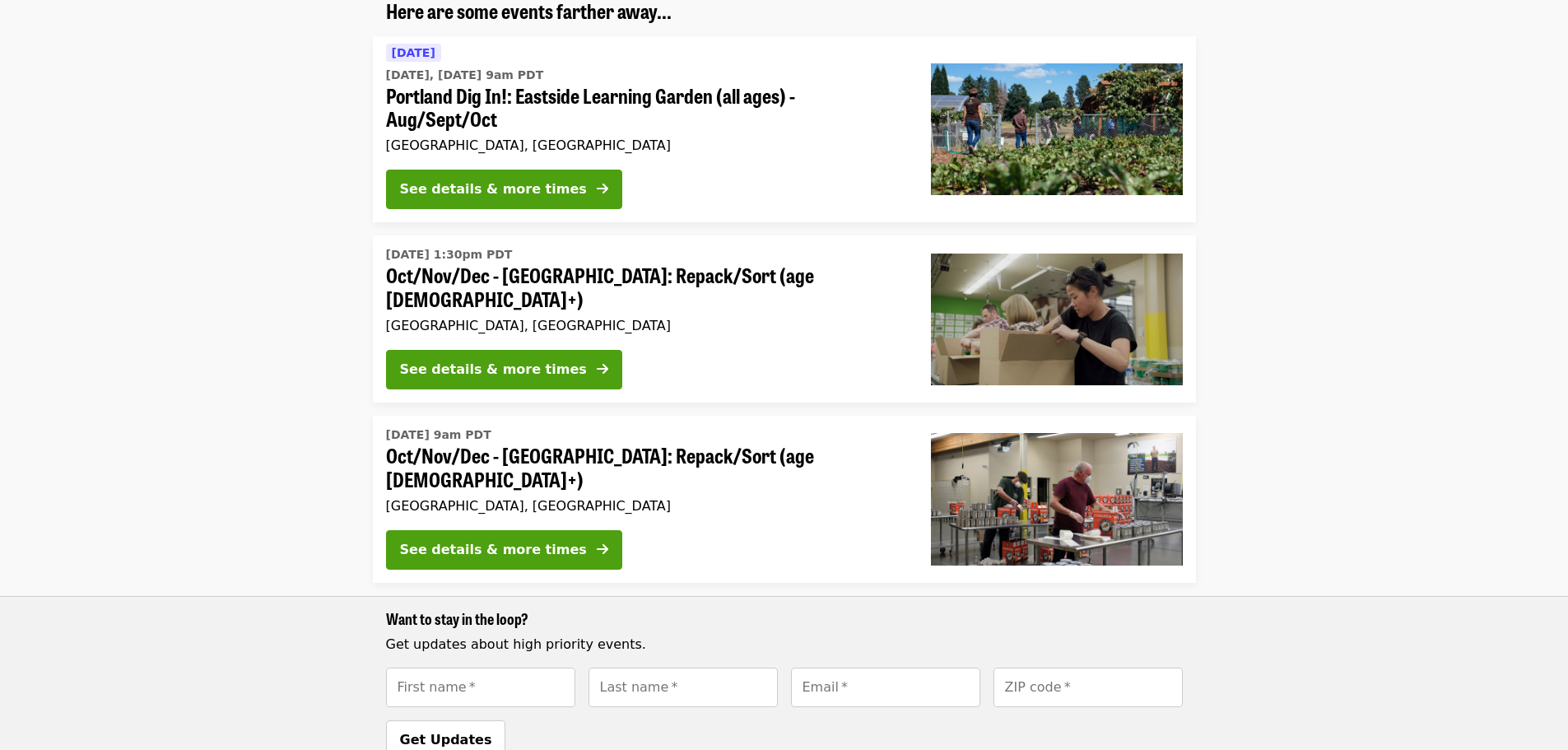
scroll to position [329, 0]
